Goal: Transaction & Acquisition: Purchase product/service

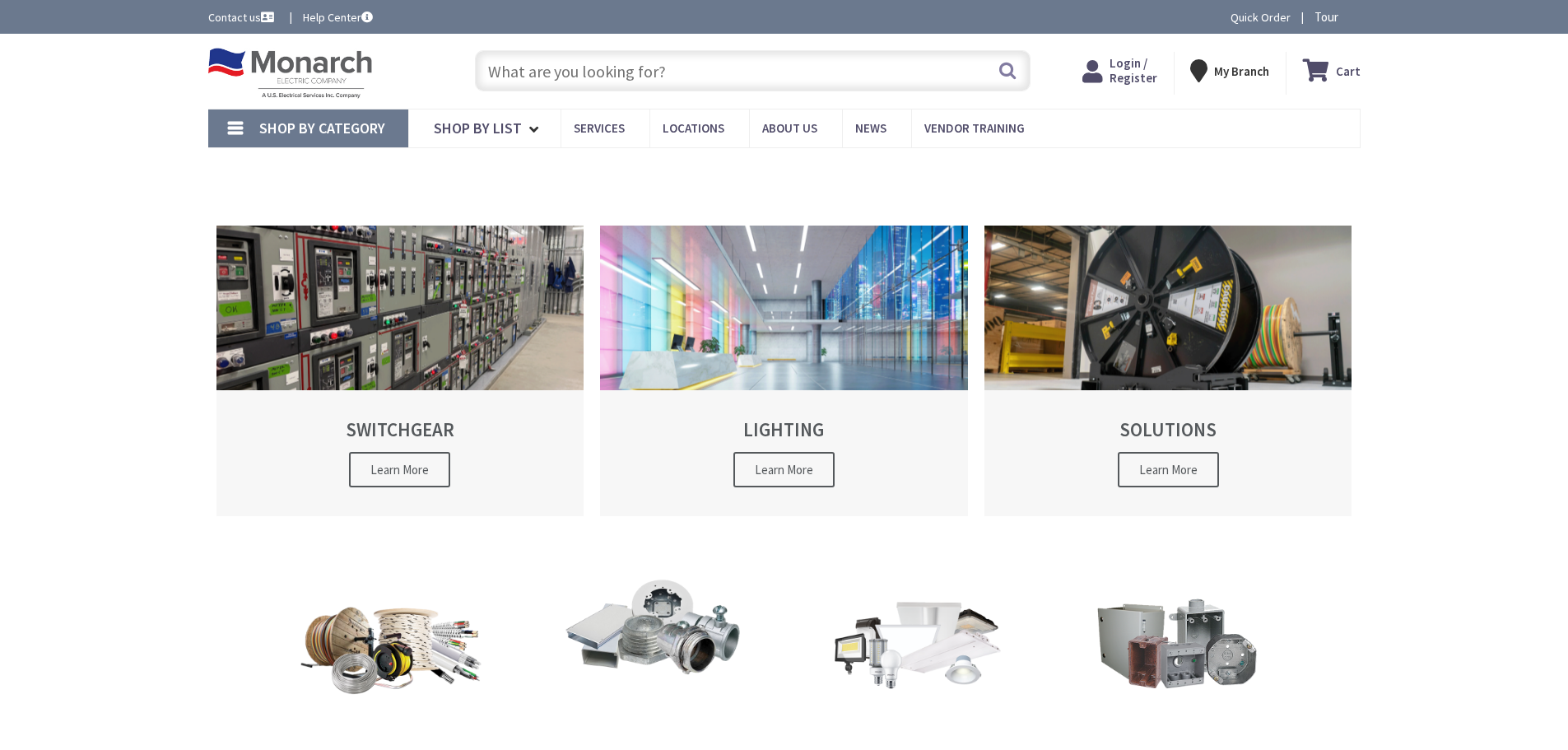
type input "[GEOGRAPHIC_DATA], [GEOGRAPHIC_DATA]"
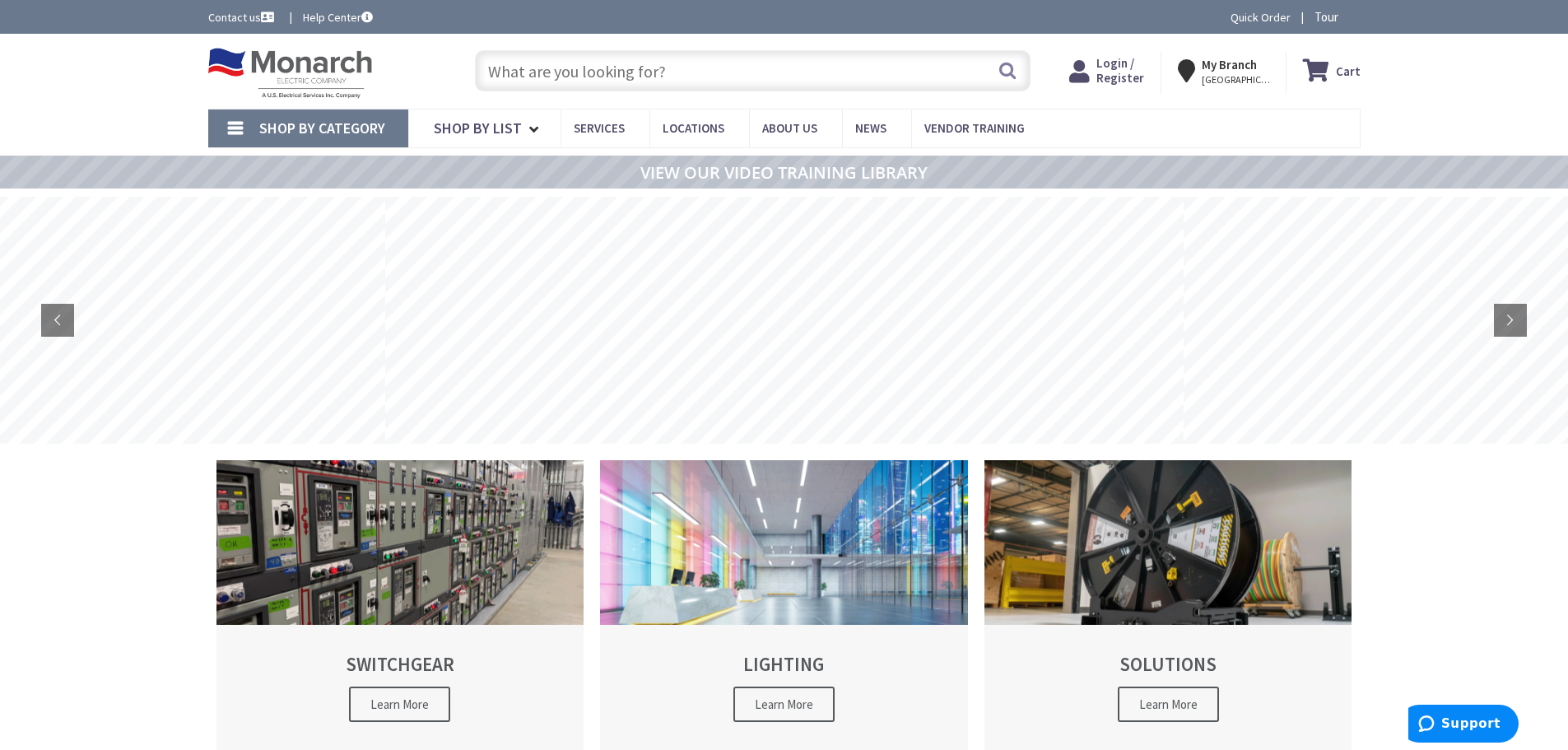
click at [1103, 69] on span "Login / Register" at bounding box center [1120, 70] width 47 height 30
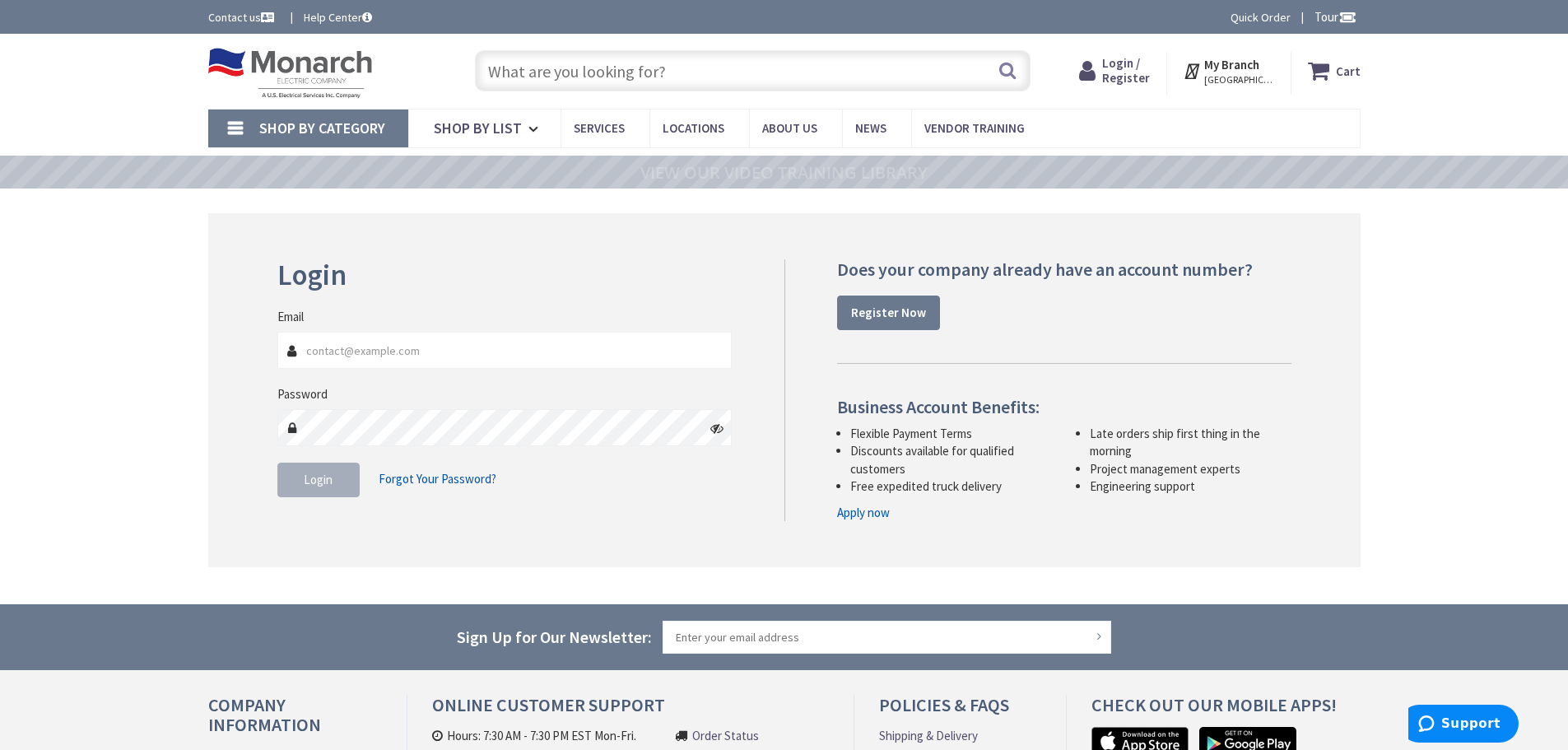
type input "mterilli@ecnyelectric.com"
click at [320, 482] on span "Login" at bounding box center [318, 479] width 28 height 15
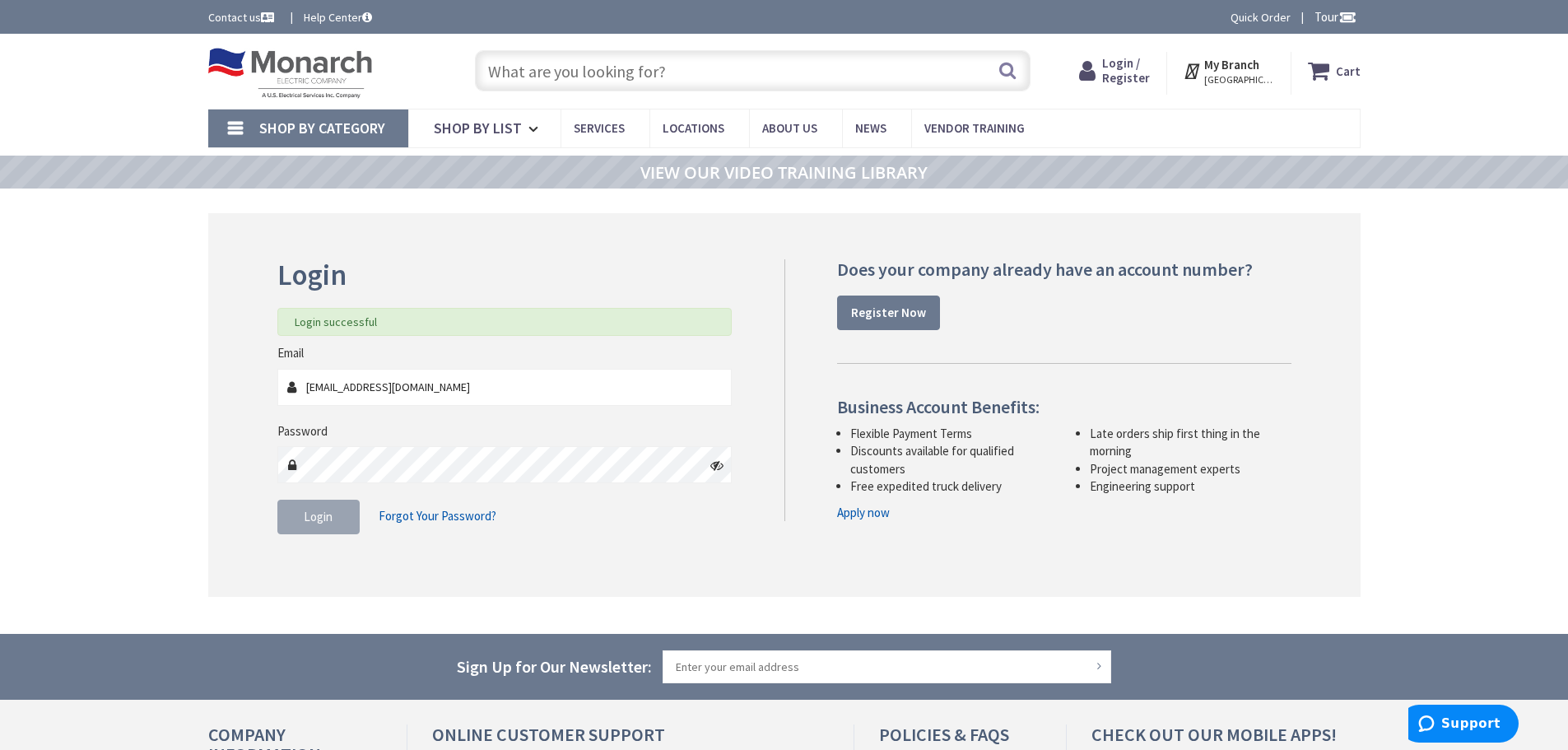
click at [766, 75] on input "text" at bounding box center [753, 70] width 556 height 41
click at [635, 66] on input "text" at bounding box center [753, 70] width 556 height 41
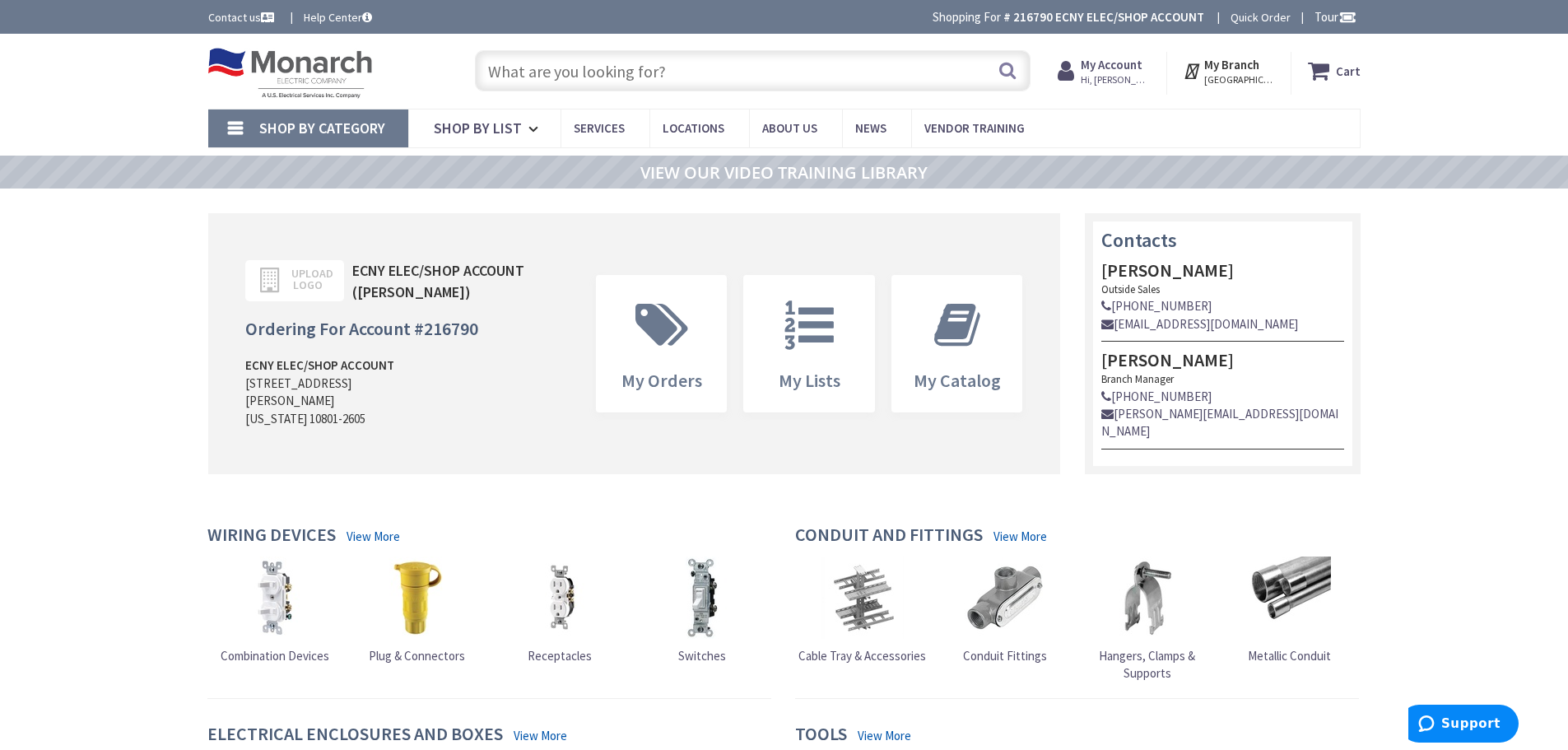
click at [635, 66] on input "text" at bounding box center [753, 70] width 556 height 41
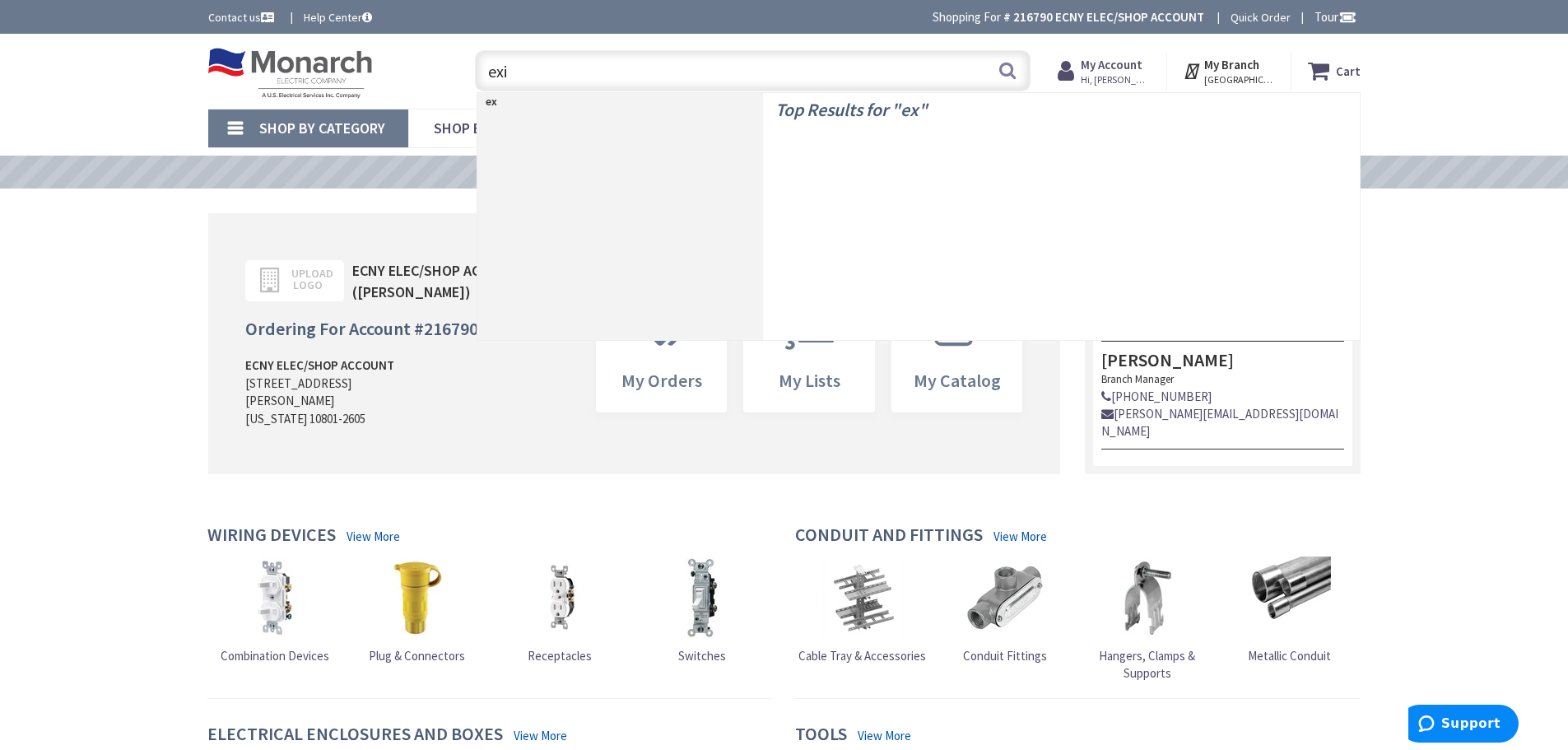
type input "exit"
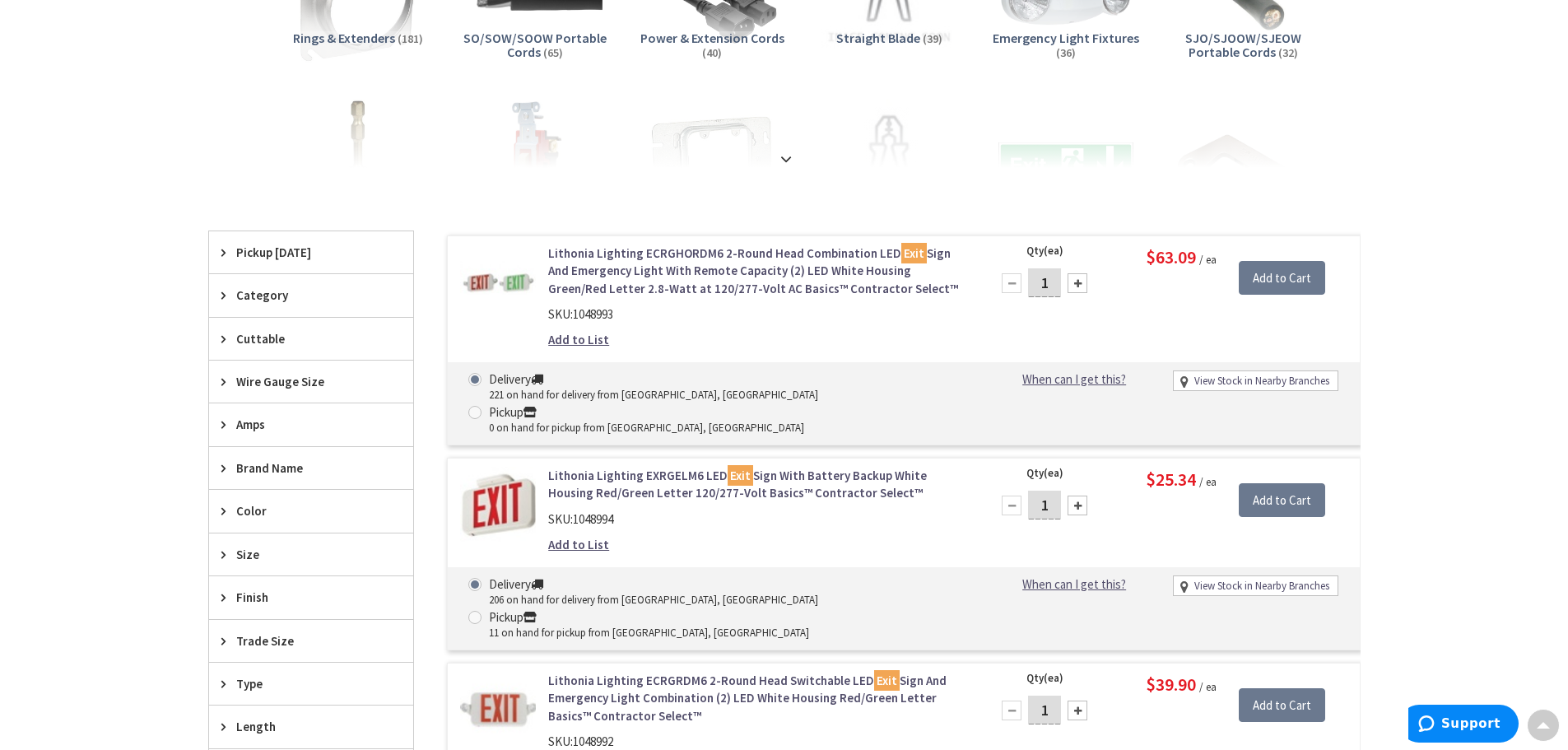
scroll to position [332, 0]
click at [643, 466] on link "Lithonia Lighting EXRGELM6 LED Exit Sign With Battery Backup White Housing Red/…" at bounding box center [758, 484] width 419 height 35
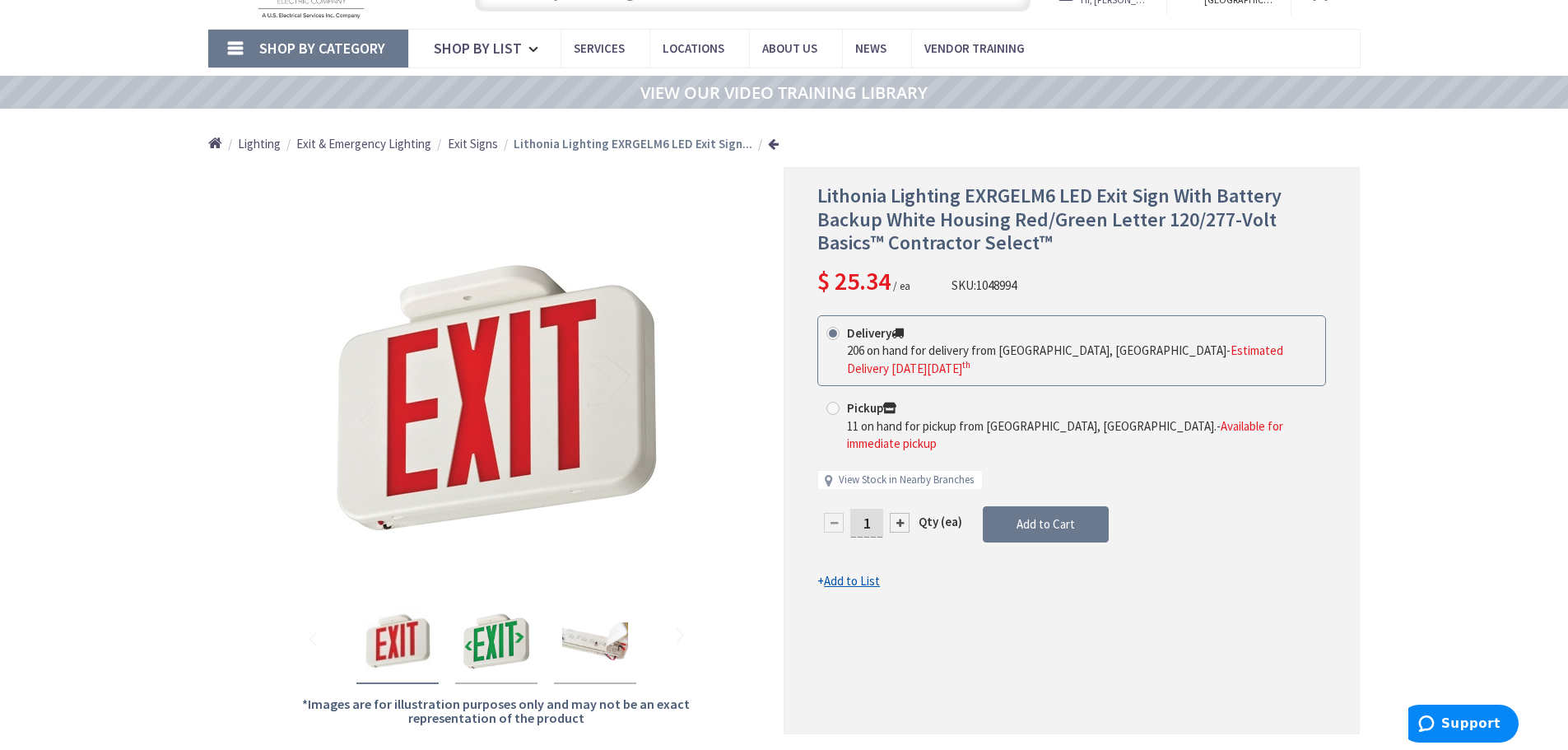
scroll to position [84, 0]
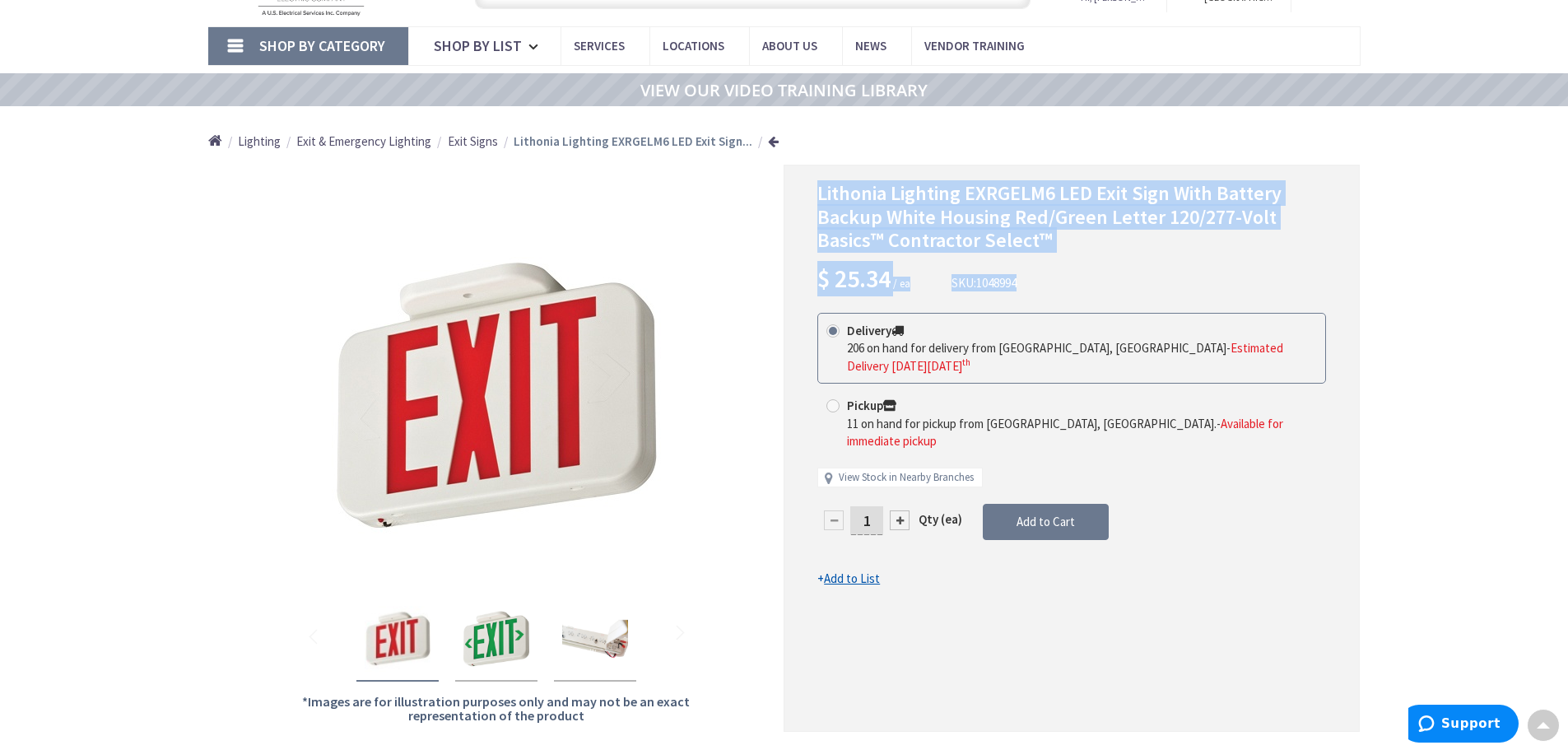
drag, startPoint x: 810, startPoint y: 177, endPoint x: 1037, endPoint y: 283, distance: 250.5
click at [1038, 284] on div "Lithonia Lighting EXRGELM6 LED Exit Sign With Battery Backup White Housing Red/…" at bounding box center [1071, 448] width 576 height 567
copy div "Lithonia Lighting EXRGELM6 LED Exit Sign With Battery Backup White Housing Red/…"
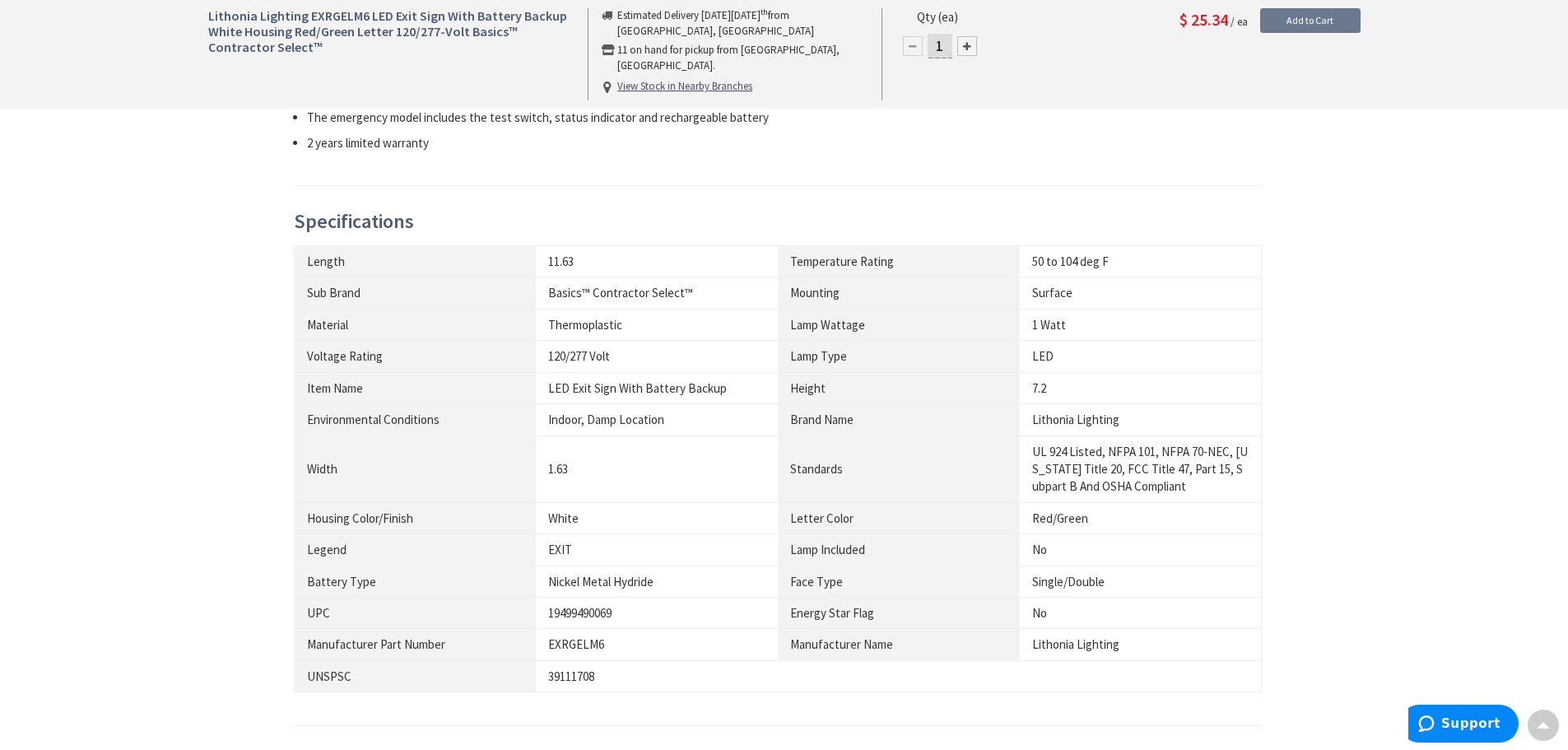
scroll to position [990, 0]
